Goal: Use online tool/utility: Utilize a website feature to perform a specific function

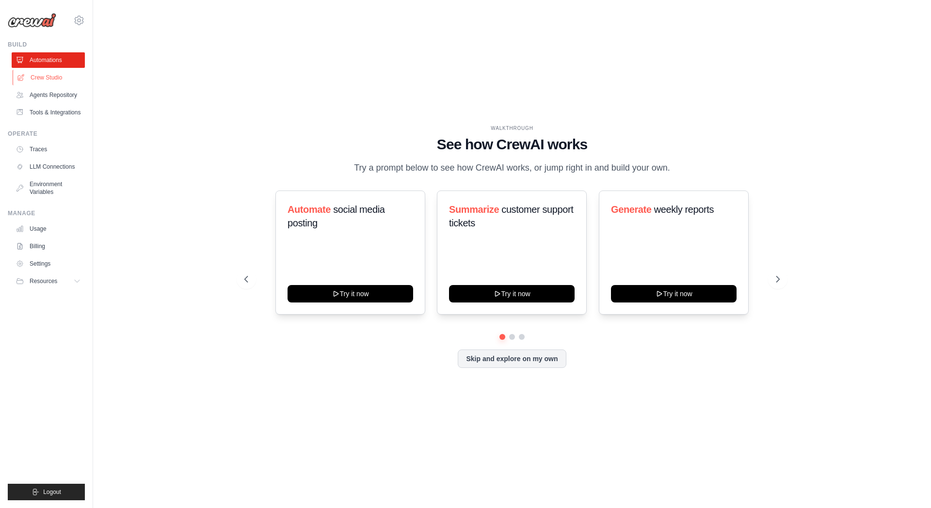
click at [47, 78] on link "Crew Studio" at bounding box center [49, 78] width 73 height 16
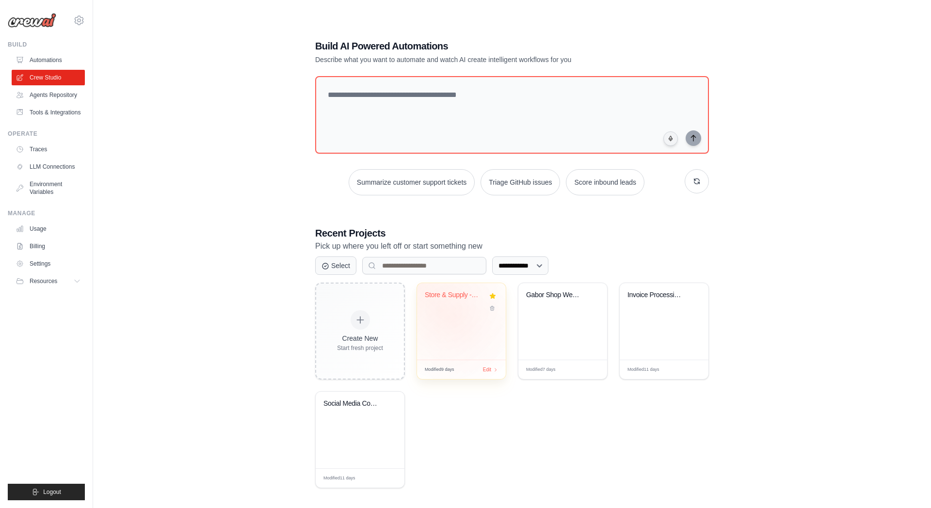
click at [456, 316] on div "Store & Supply - Analyse Automatiqu..." at bounding box center [461, 321] width 89 height 77
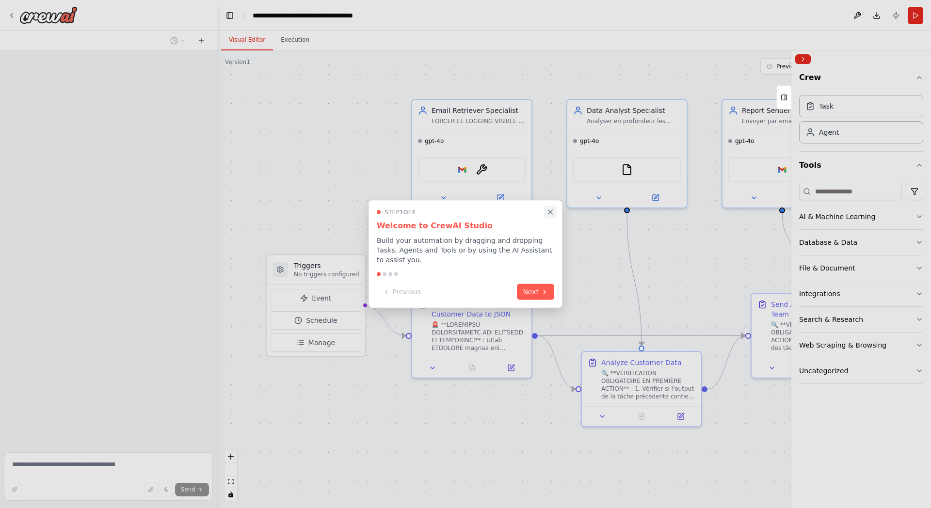
click at [553, 213] on icon "Close walkthrough" at bounding box center [550, 212] width 9 height 9
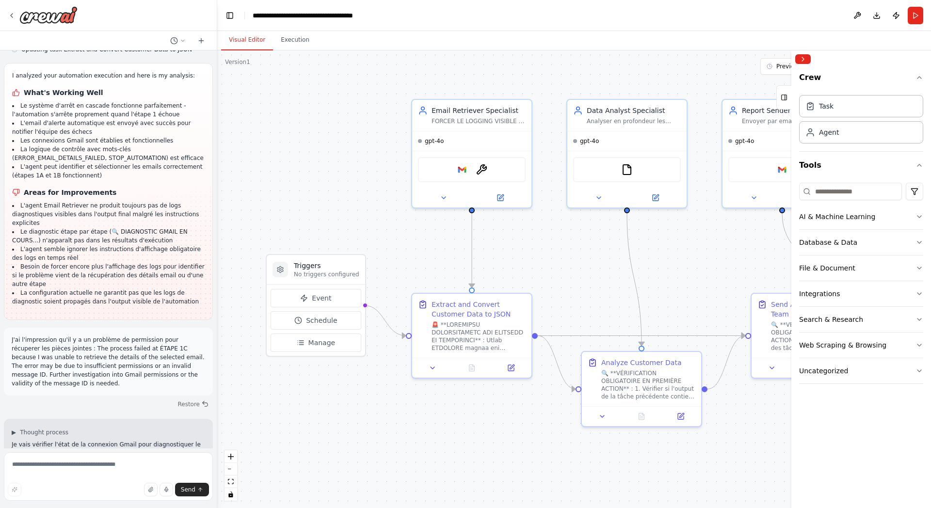
scroll to position [12293, 0]
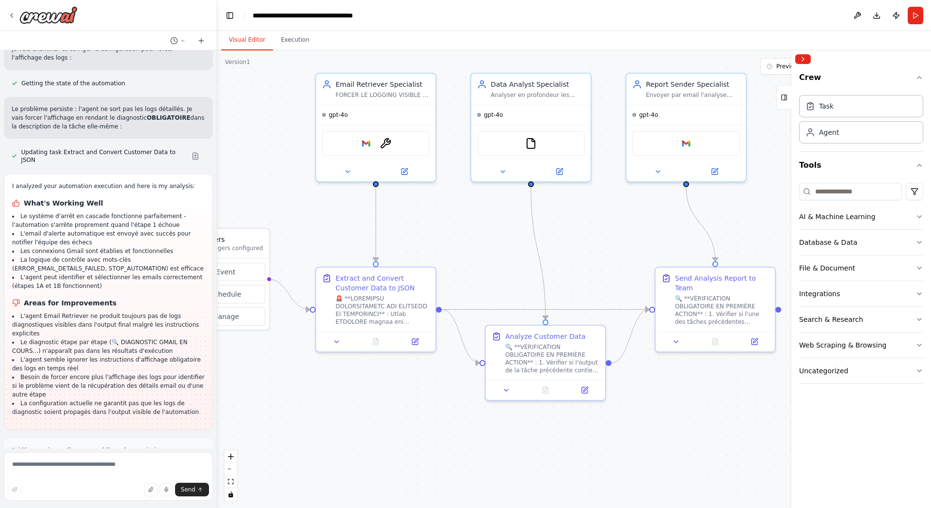
drag, startPoint x: 529, startPoint y: 251, endPoint x: 440, endPoint y: 229, distance: 92.4
click at [440, 229] on div ".deletable-edge-delete-btn { width: 20px; height: 20px; border: 0px solid #ffff…" at bounding box center [574, 279] width 714 height 458
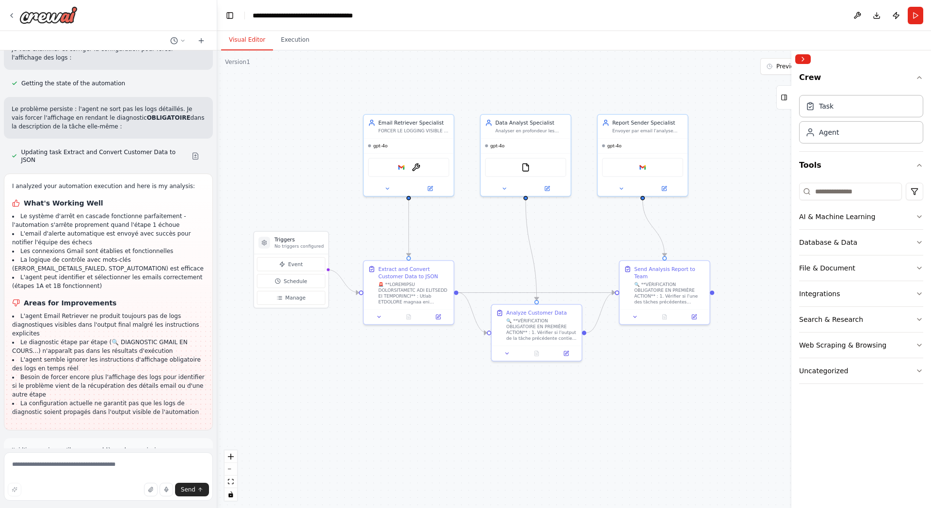
drag, startPoint x: 441, startPoint y: 229, endPoint x: 449, endPoint y: 229, distance: 8.2
click at [449, 229] on div ".deletable-edge-delete-btn { width: 20px; height: 20px; border: 0px solid #ffff…" at bounding box center [574, 279] width 714 height 458
click at [12, 16] on icon at bounding box center [12, 16] width 8 height 8
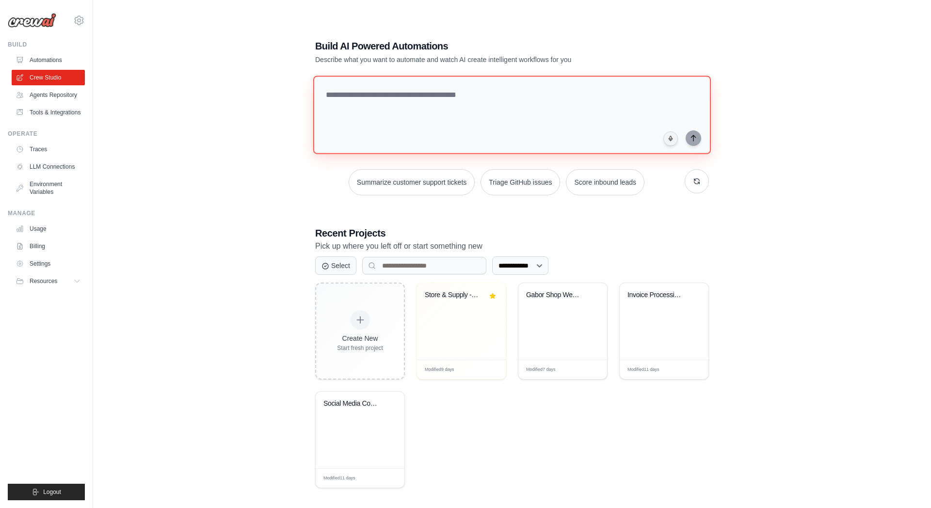
click at [356, 97] on textarea at bounding box center [512, 115] width 398 height 79
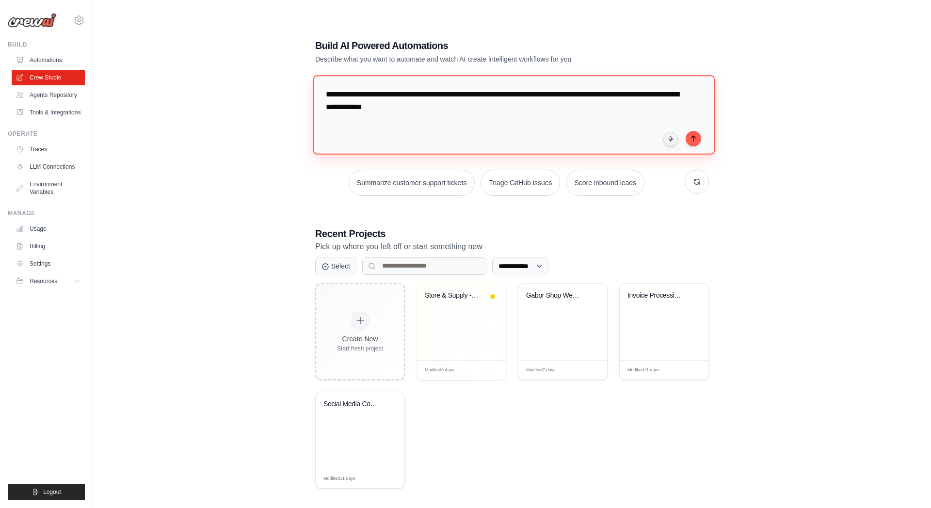
type textarea "**********"
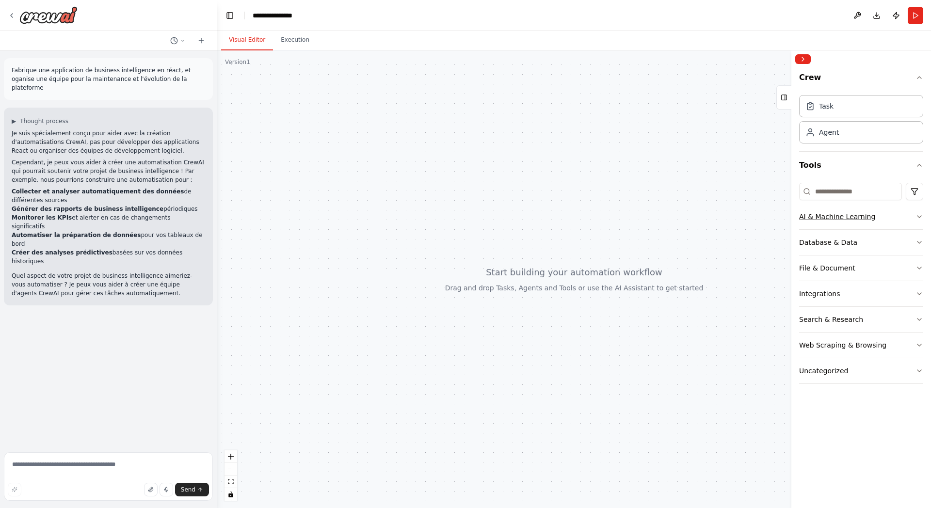
click at [902, 221] on button "AI & Machine Learning" at bounding box center [861, 216] width 124 height 25
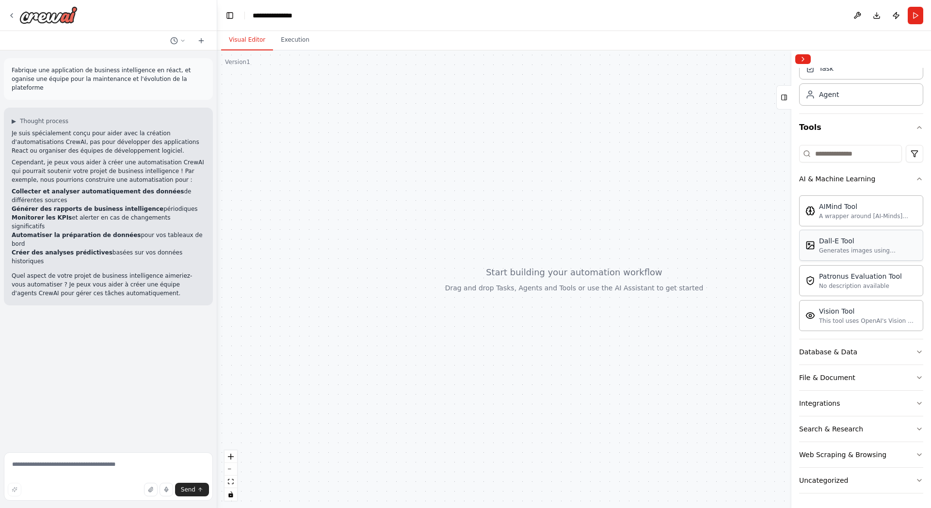
scroll to position [39, 0]
click at [884, 356] on button "Database & Data" at bounding box center [861, 350] width 124 height 25
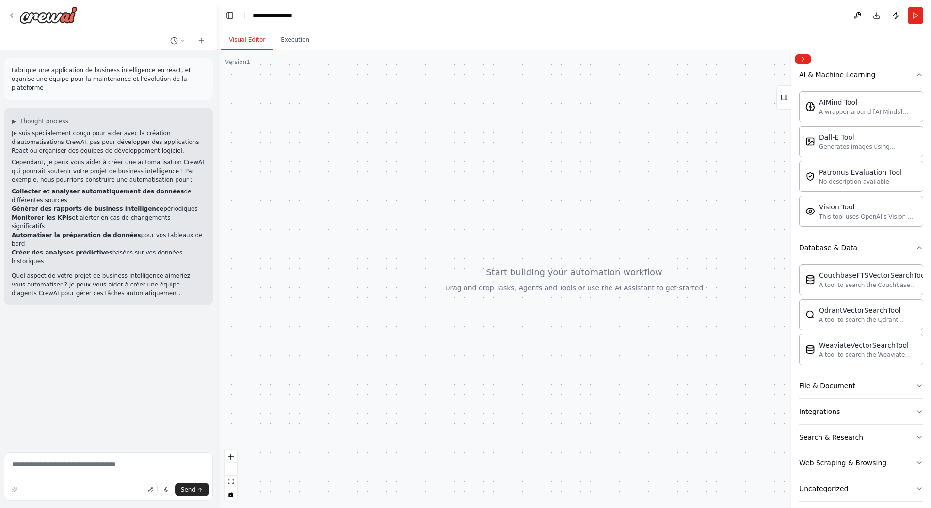
scroll to position [151, 0]
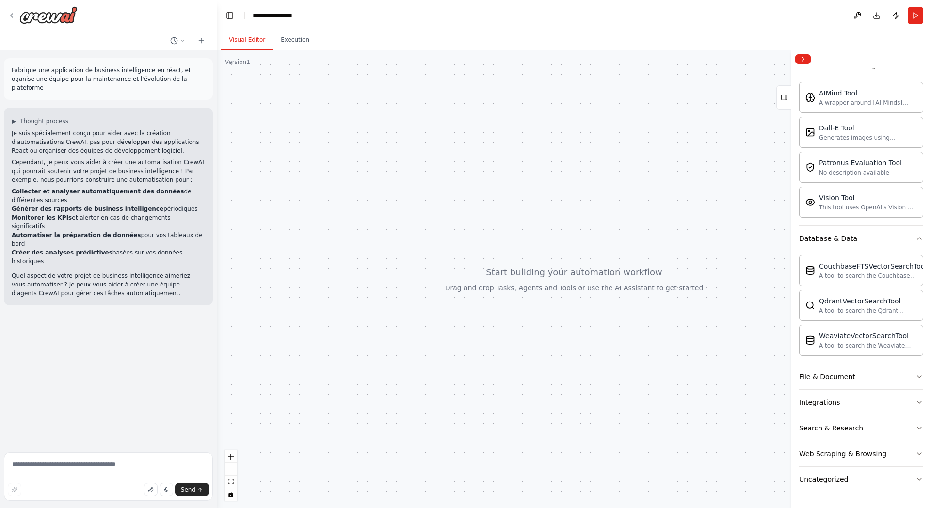
click at [881, 377] on button "File & Document" at bounding box center [861, 376] width 124 height 25
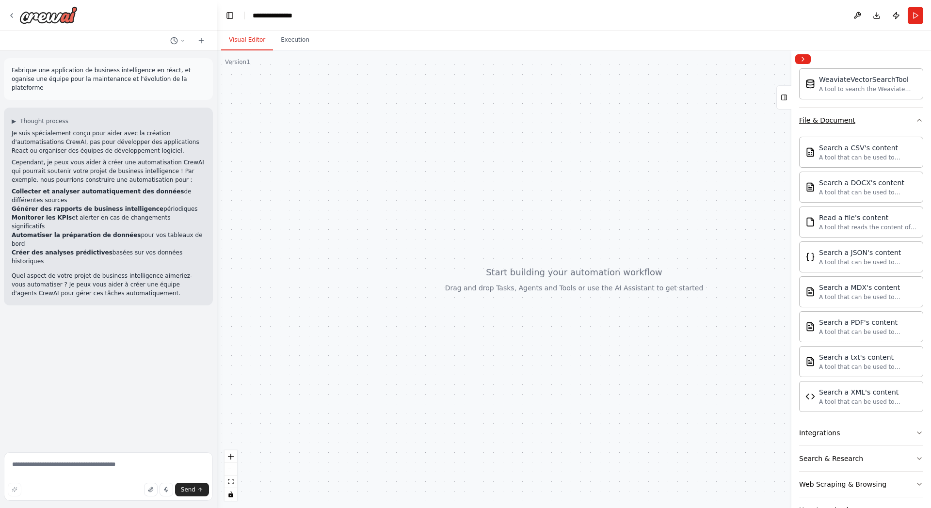
scroll to position [438, 0]
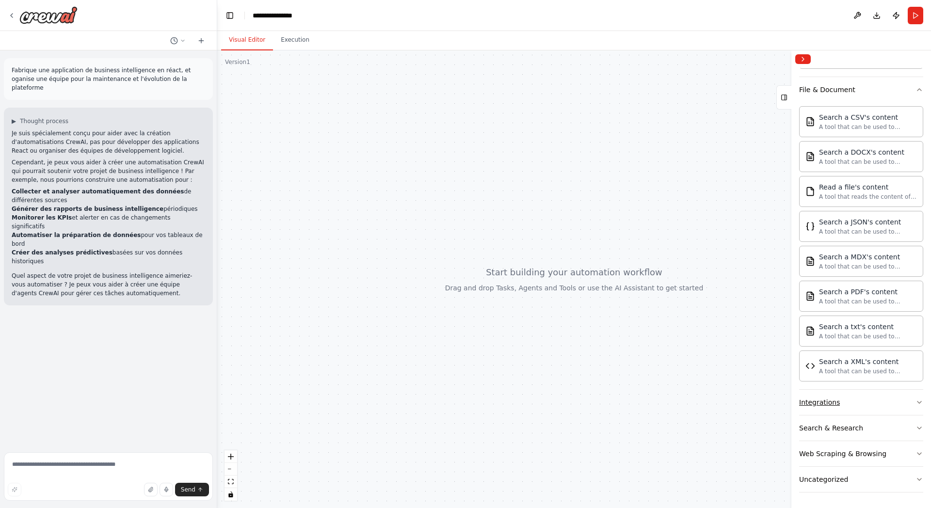
click at [871, 398] on button "Integrations" at bounding box center [861, 402] width 124 height 25
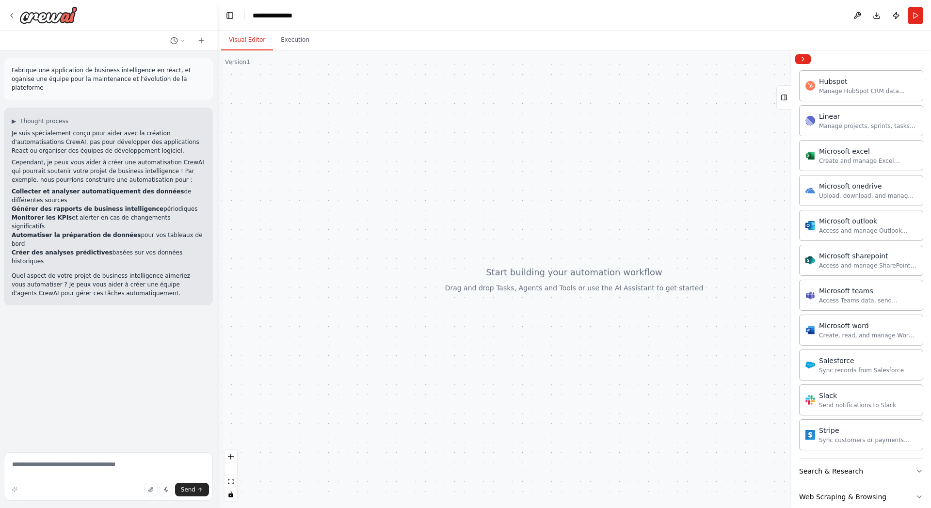
scroll to position [1039, 0]
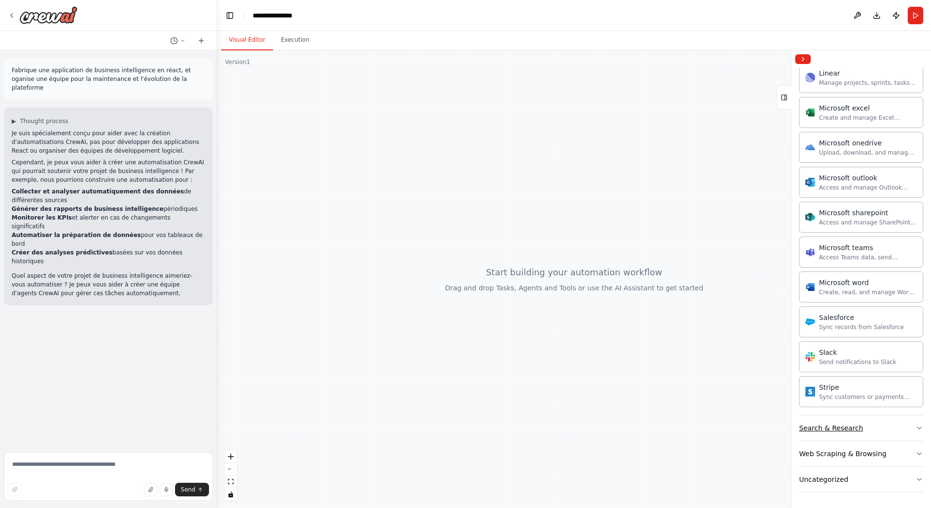
click at [854, 429] on div "Search & Research" at bounding box center [831, 428] width 64 height 10
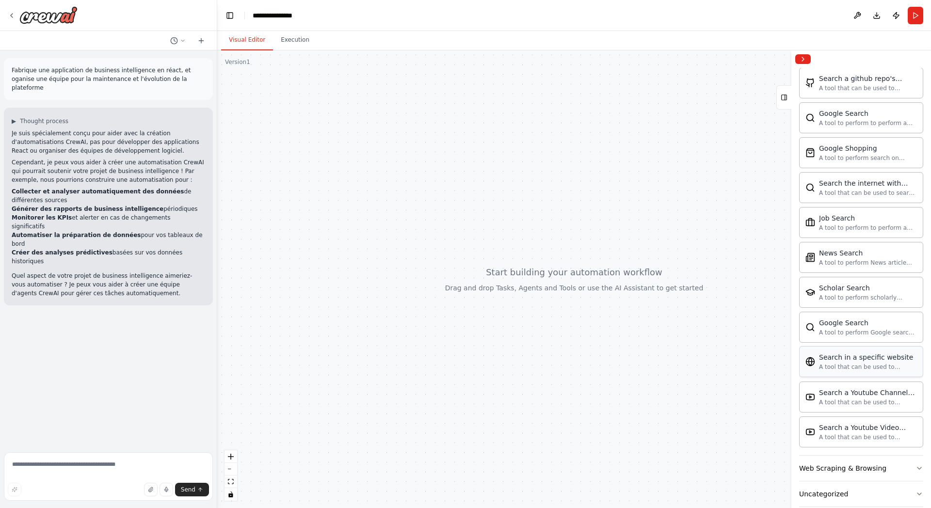
scroll to position [1536, 0]
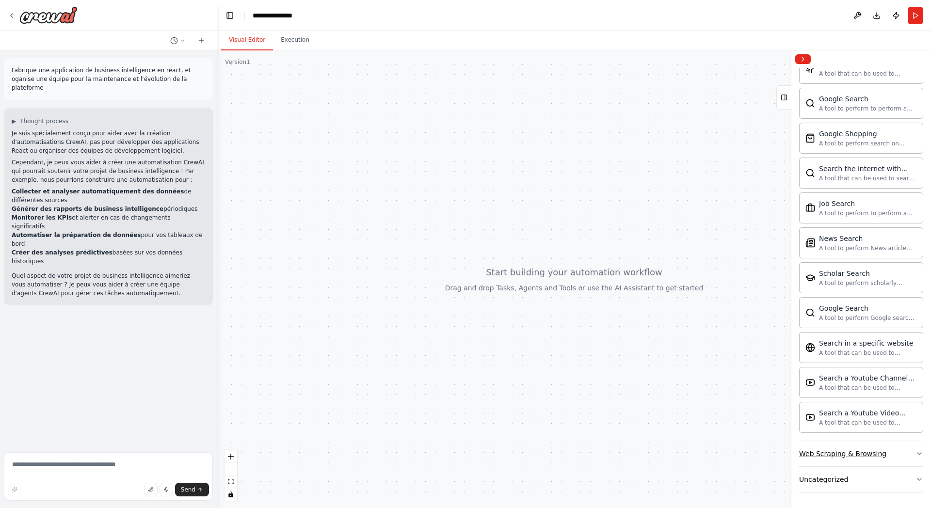
click at [850, 445] on button "Web Scraping & Browsing" at bounding box center [861, 453] width 124 height 25
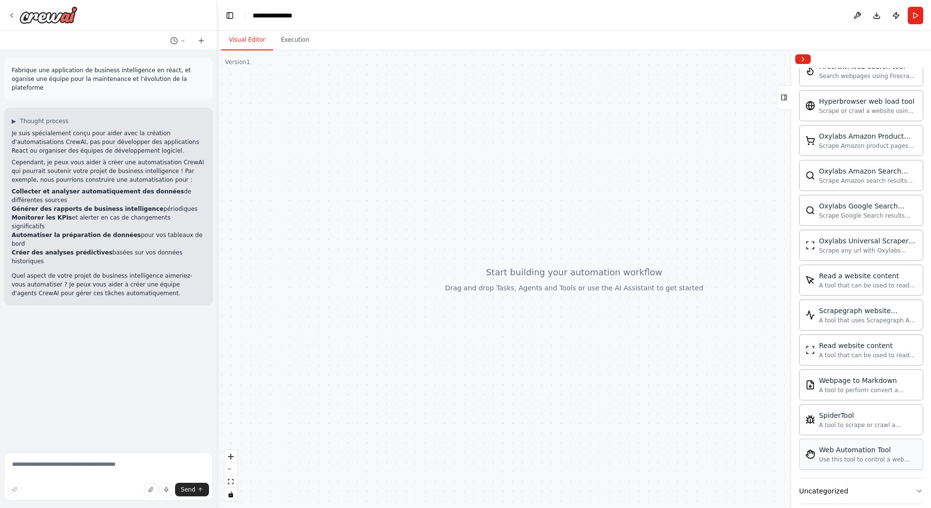
scroll to position [2067, 0]
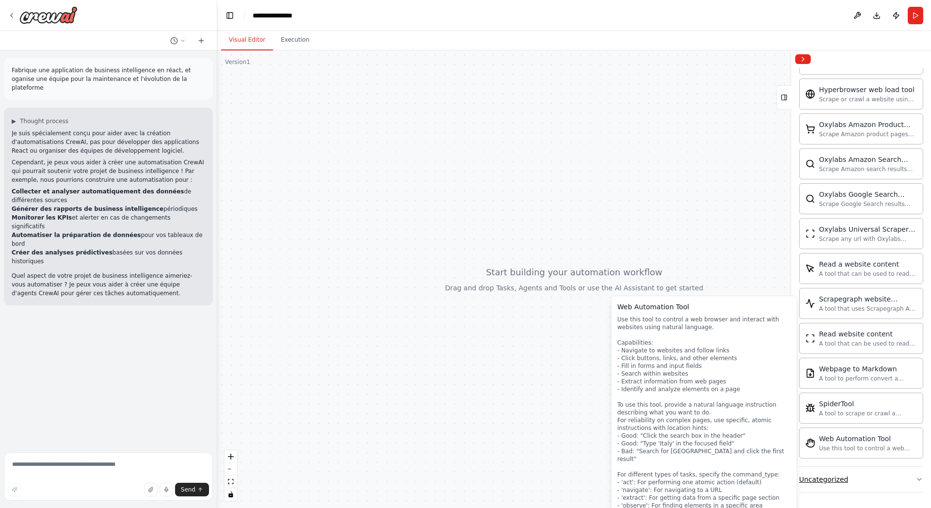
click at [837, 478] on div "Uncategorized" at bounding box center [823, 480] width 49 height 10
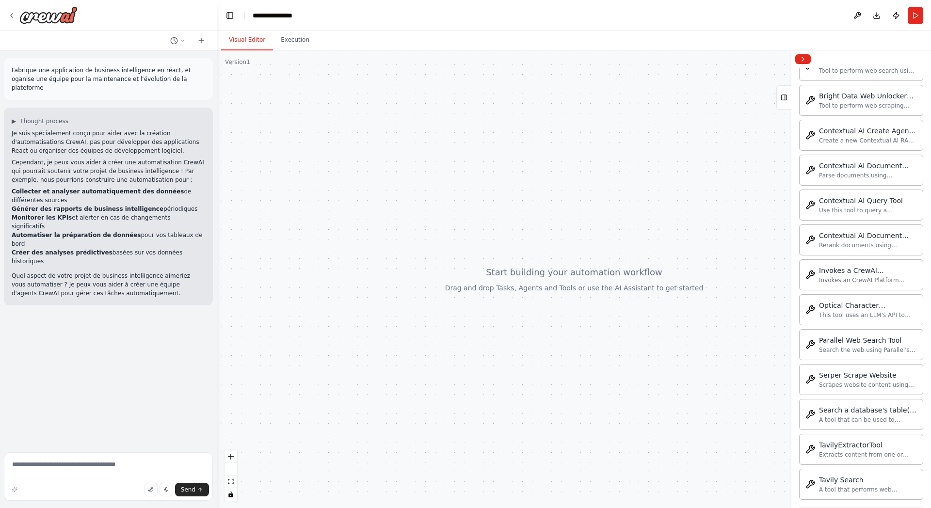
scroll to position [2598, 0]
